Goal: Transaction & Acquisition: Purchase product/service

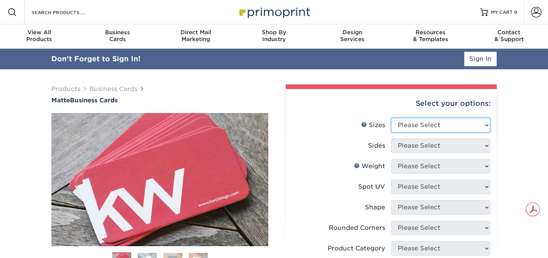
click at [455, 122] on select "Please Select 1.5" x 3.5" - Mini 1.75" x 3.5" - Mini 2" x 2" - Square 2" x 3" -…" at bounding box center [440, 125] width 99 height 14
select select "2.00x3.50"
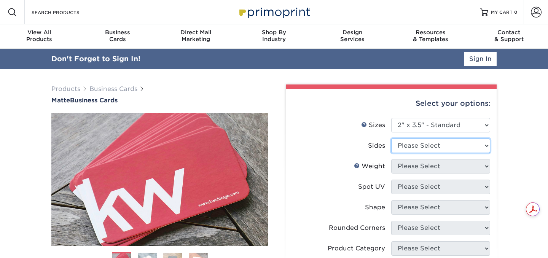
click at [443, 149] on select "Please Select Print Both Sides Print Front Only" at bounding box center [440, 145] width 99 height 14
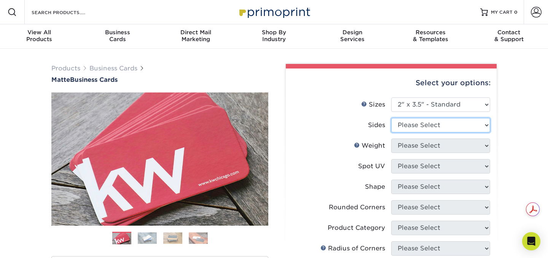
select select "13abbda7-1d64-4f25-8bb2-c179b224825d"
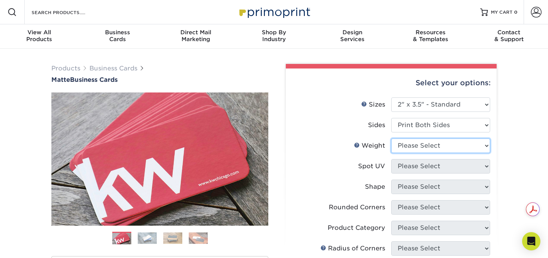
click at [440, 148] on select "Please Select 16PT 14PT" at bounding box center [440, 145] width 99 height 14
click at [426, 147] on select "Please Select 16PT 14PT" at bounding box center [440, 145] width 99 height 14
select select "14PT"
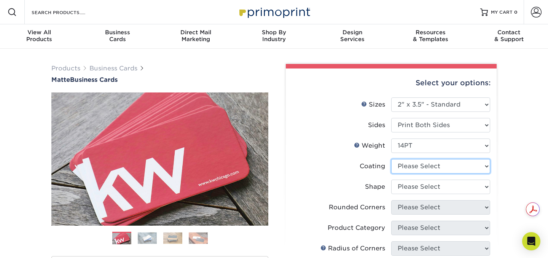
click at [434, 166] on select at bounding box center [440, 166] width 99 height 14
select select "121bb7b5-3b4d-429f-bd8d-bbf80e953313"
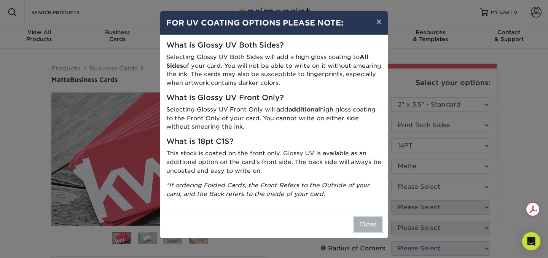
click at [366, 225] on button "Close" at bounding box center [367, 224] width 27 height 14
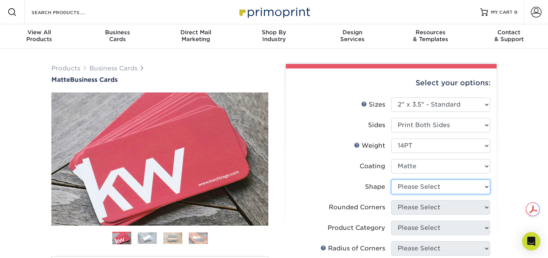
click at [428, 187] on select "Please Select Standard" at bounding box center [440, 187] width 99 height 14
select select "standard"
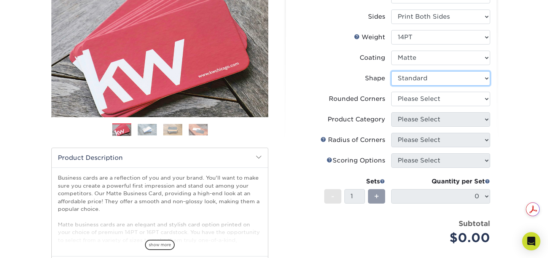
scroll to position [134, 0]
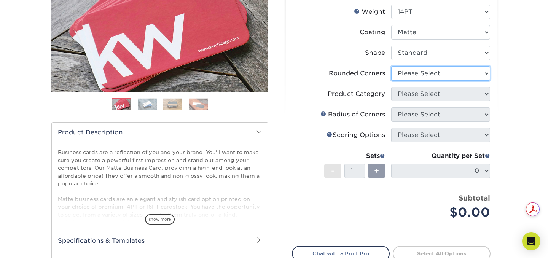
click at [417, 74] on select "Please Select Yes - Round 2 Corners Yes - Round 4 Corners No" at bounding box center [440, 73] width 99 height 14
select select "0"
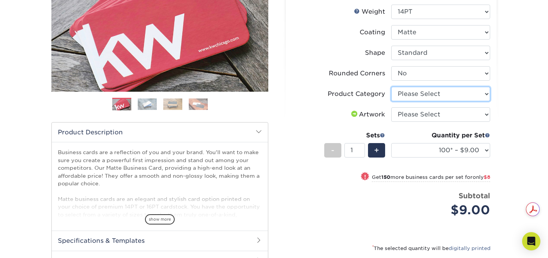
click at [418, 92] on select "Please Select Business Cards" at bounding box center [440, 94] width 99 height 14
select select "3b5148f1-0588-4f88-a218-97bcfdce65c1"
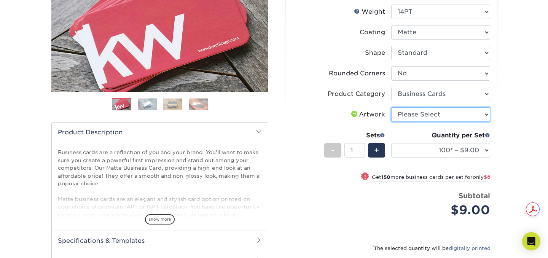
click at [424, 113] on select "Please Select I will upload files I need a design - $100" at bounding box center [440, 114] width 99 height 14
select select "upload"
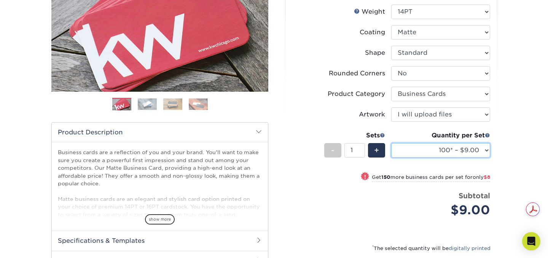
click at [479, 151] on select "100* – $9.00 250* – $17.00 500 – $33.00 1000 – $42.00 2500 – $75.00 5000 – $143…" at bounding box center [440, 150] width 99 height 14
select select "500 – $33.00"
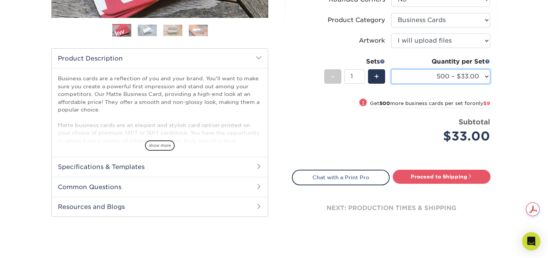
scroll to position [213, 0]
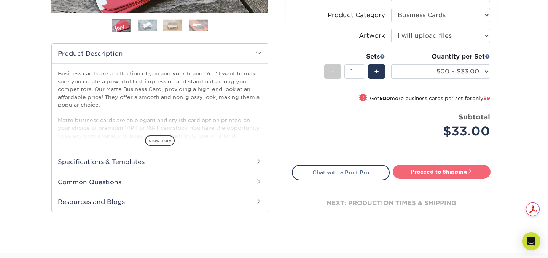
click at [431, 173] on link "Proceed to Shipping" at bounding box center [442, 172] width 98 height 14
type input "Set 1"
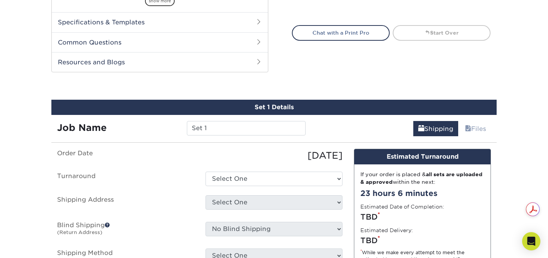
scroll to position [398, 0]
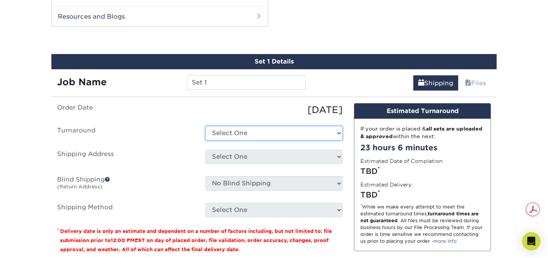
click at [305, 134] on select "Select One 2-4 Business Days 2 Day Next Business Day" at bounding box center [273, 133] width 137 height 14
select select "4593e6bc-33d2-4cf1-a66b-d77e9d82a3cc"
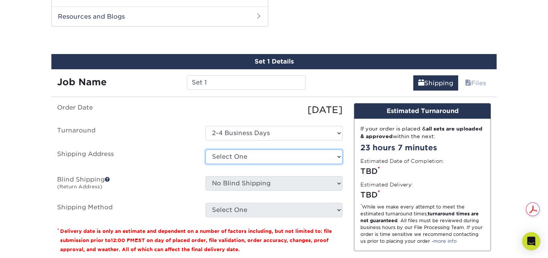
click at [286, 157] on select "Select One + Add New Address - Login" at bounding box center [273, 156] width 137 height 14
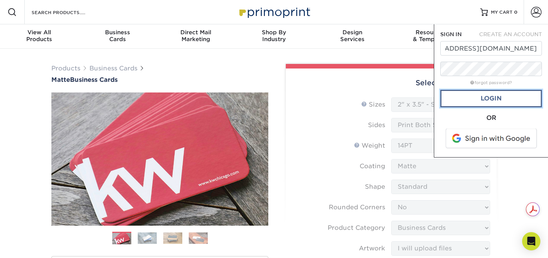
scroll to position [0, 0]
click at [478, 100] on link "Login" at bounding box center [491, 98] width 102 height 17
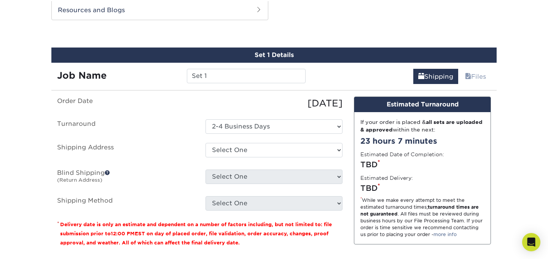
scroll to position [407, 0]
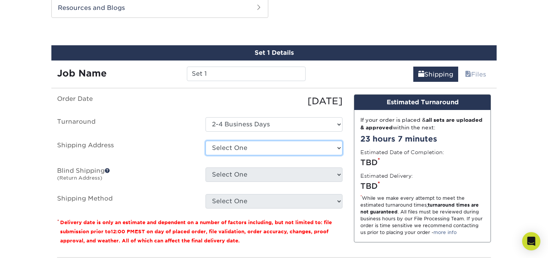
click at [312, 146] on select "Select One [STREET_ADDRESS] + Add New Address" at bounding box center [273, 148] width 137 height 14
select select "246367"
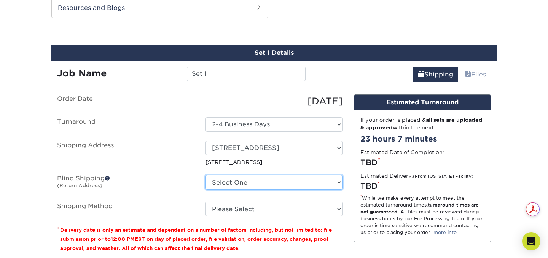
click at [337, 182] on select "Select One [STREET_ADDRESS] + Add New Address" at bounding box center [273, 182] width 137 height 14
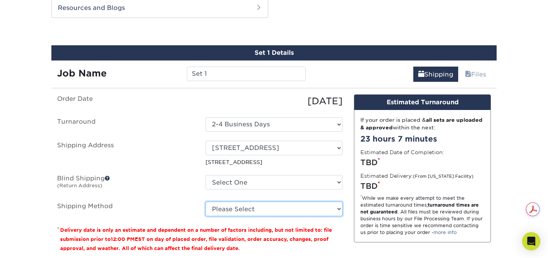
click at [222, 208] on select "Please Select Ground Shipping (+$8.96) 3 Day Shipping Service (+$15.38) 2 Day A…" at bounding box center [273, 209] width 137 height 14
click at [229, 211] on select "Please Select Ground Shipping (+$8.96) 3 Day Shipping Service (+$15.38) 2 Day A…" at bounding box center [273, 209] width 137 height 14
select select "13"
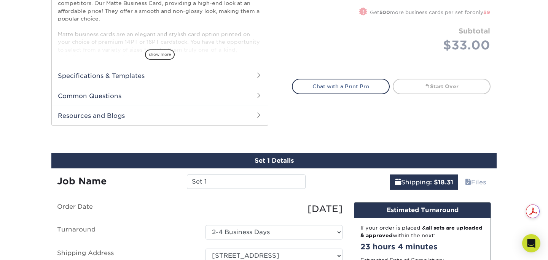
scroll to position [230, 0]
